Goal: Feedback & Contribution: Contribute content

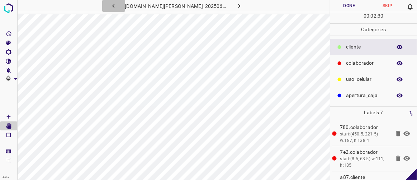
click at [114, 7] on icon "button" at bounding box center [113, 6] width 2 height 4
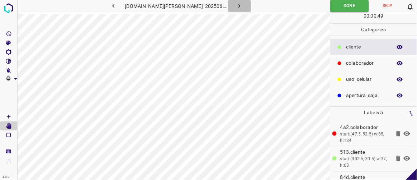
click at [236, 8] on icon "button" at bounding box center [240, 6] width 8 height 8
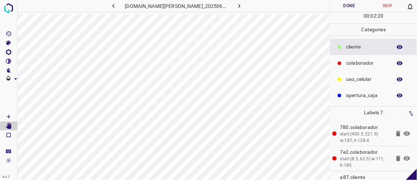
click at [236, 8] on icon "button" at bounding box center [240, 6] width 8 height 8
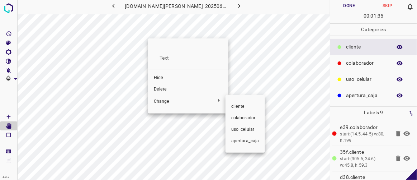
click at [162, 89] on div at bounding box center [208, 90] width 417 height 180
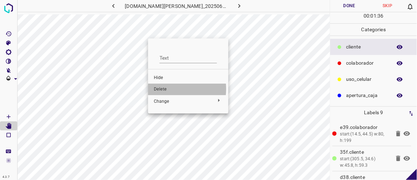
click at [162, 89] on span "Delete" at bounding box center [188, 89] width 69 height 6
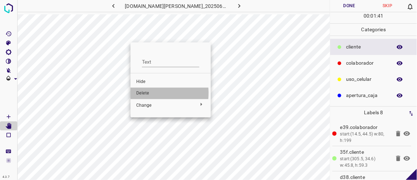
click at [142, 93] on span "Delete" at bounding box center [170, 93] width 69 height 6
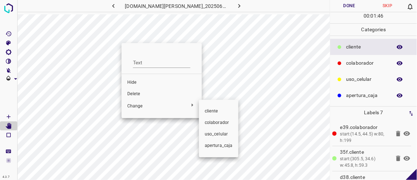
click at [137, 94] on div at bounding box center [208, 90] width 417 height 180
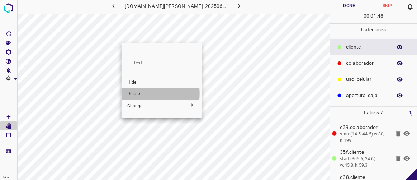
click at [137, 94] on span "Delete" at bounding box center [161, 94] width 69 height 6
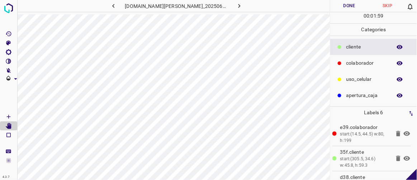
click at [347, 7] on button "Done" at bounding box center [349, 6] width 38 height 12
